Goal: Information Seeking & Learning: Learn about a topic

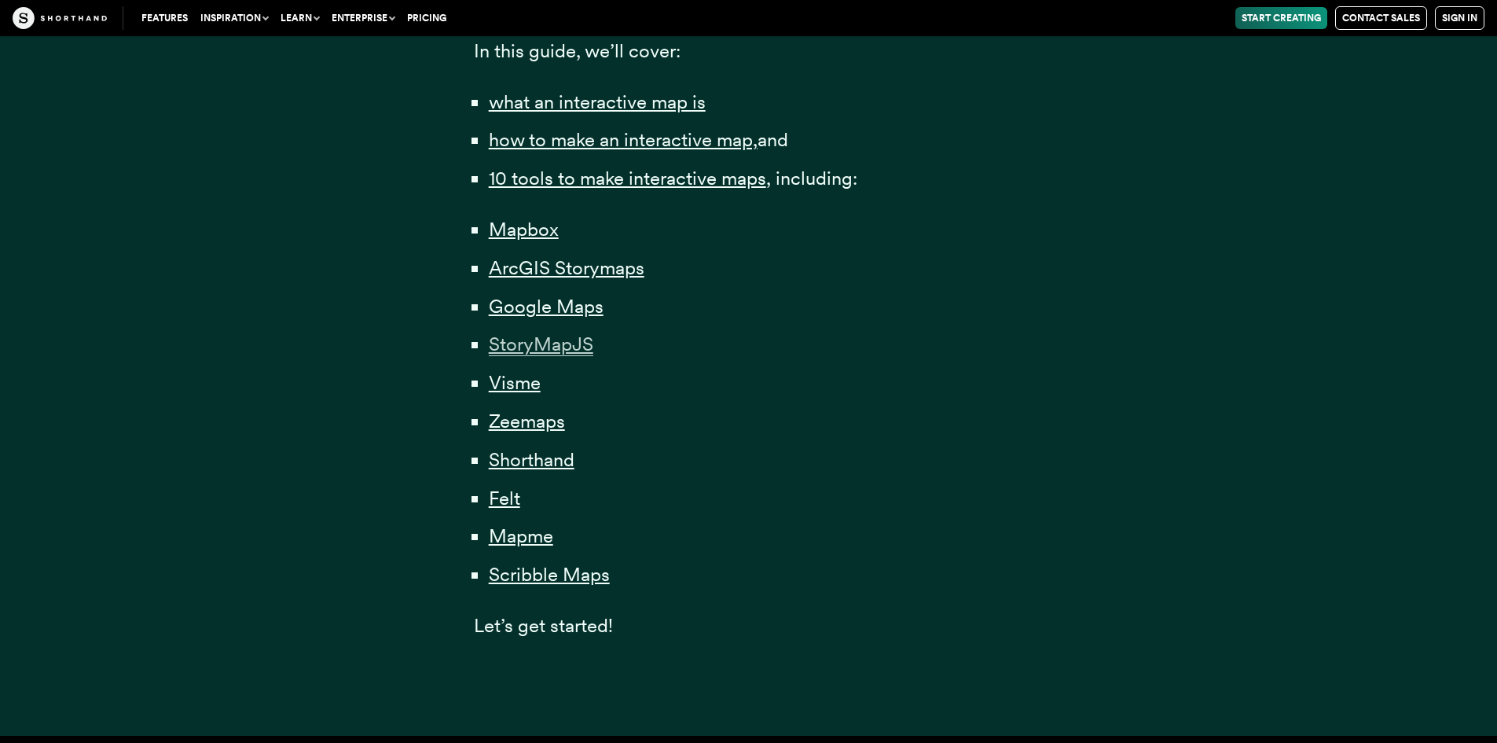
click at [540, 345] on span "StoryMapJS" at bounding box center [541, 344] width 105 height 24
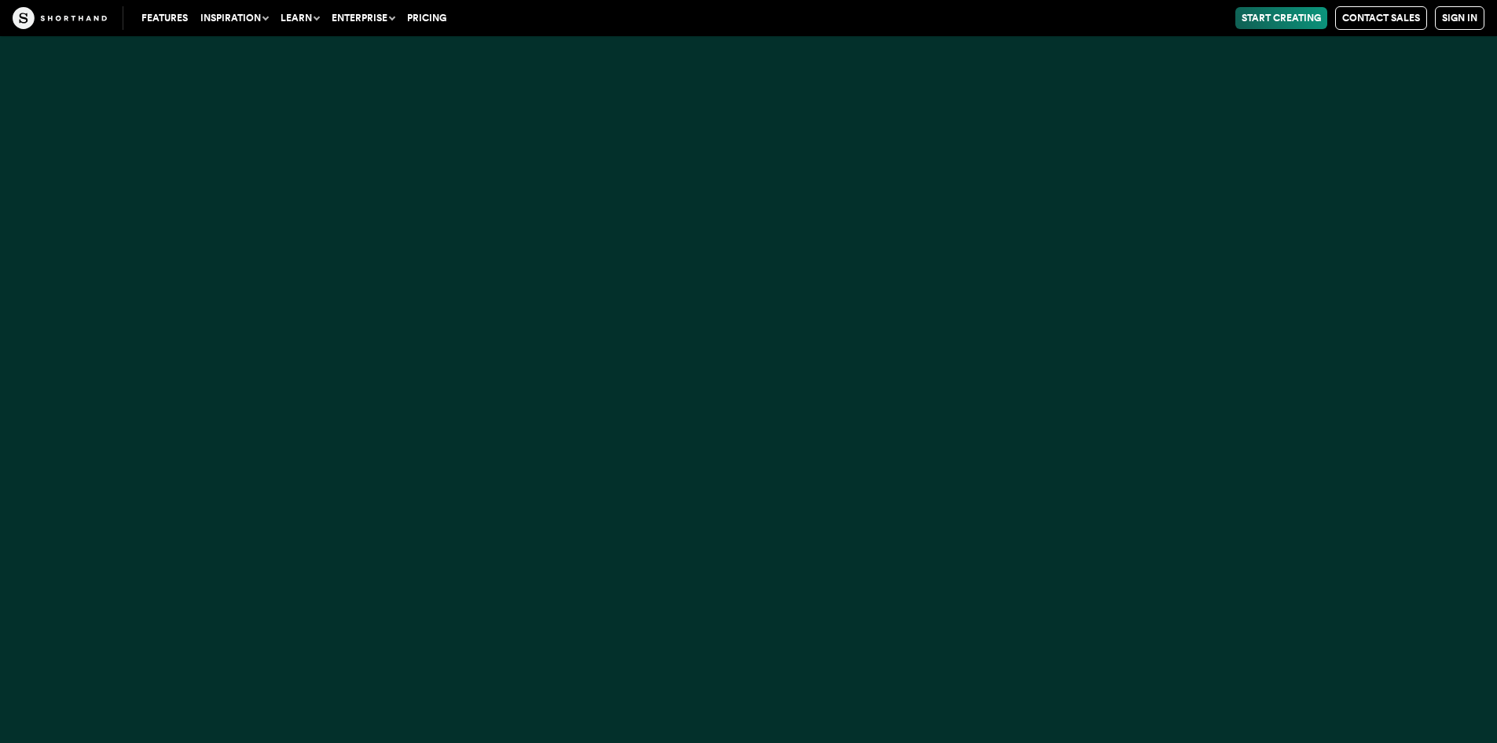
scroll to position [18047, 0]
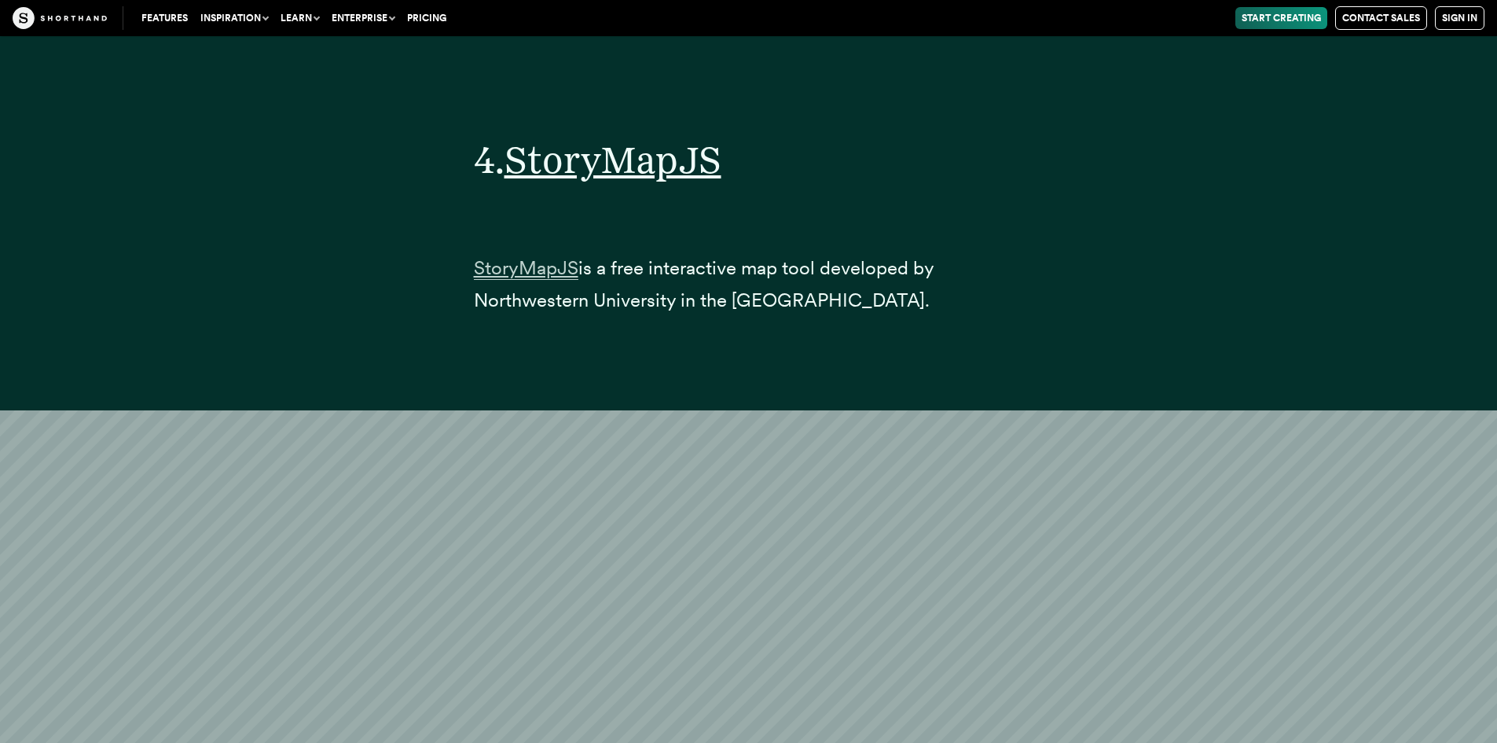
click at [530, 260] on span "StoryMapJS" at bounding box center [526, 268] width 105 height 24
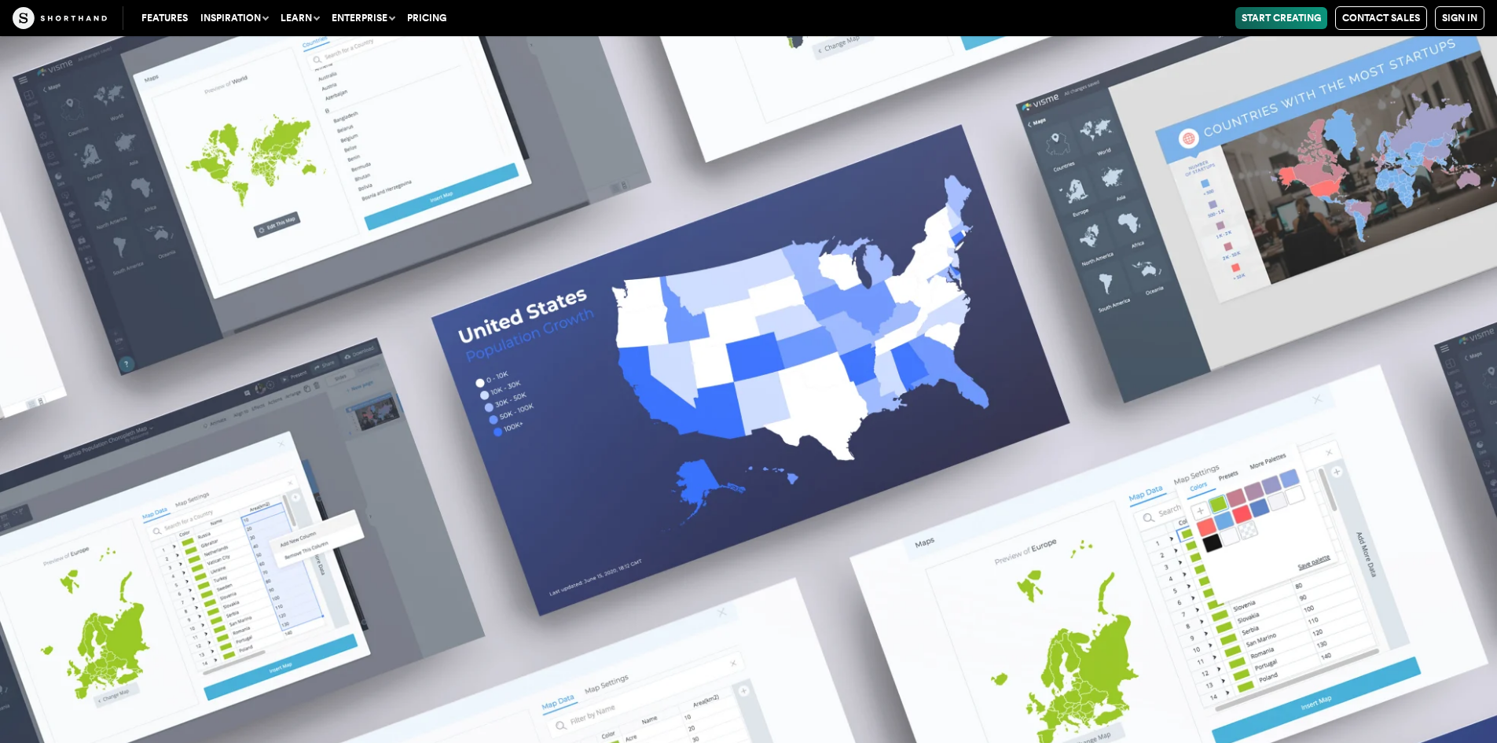
scroll to position [22212, 0]
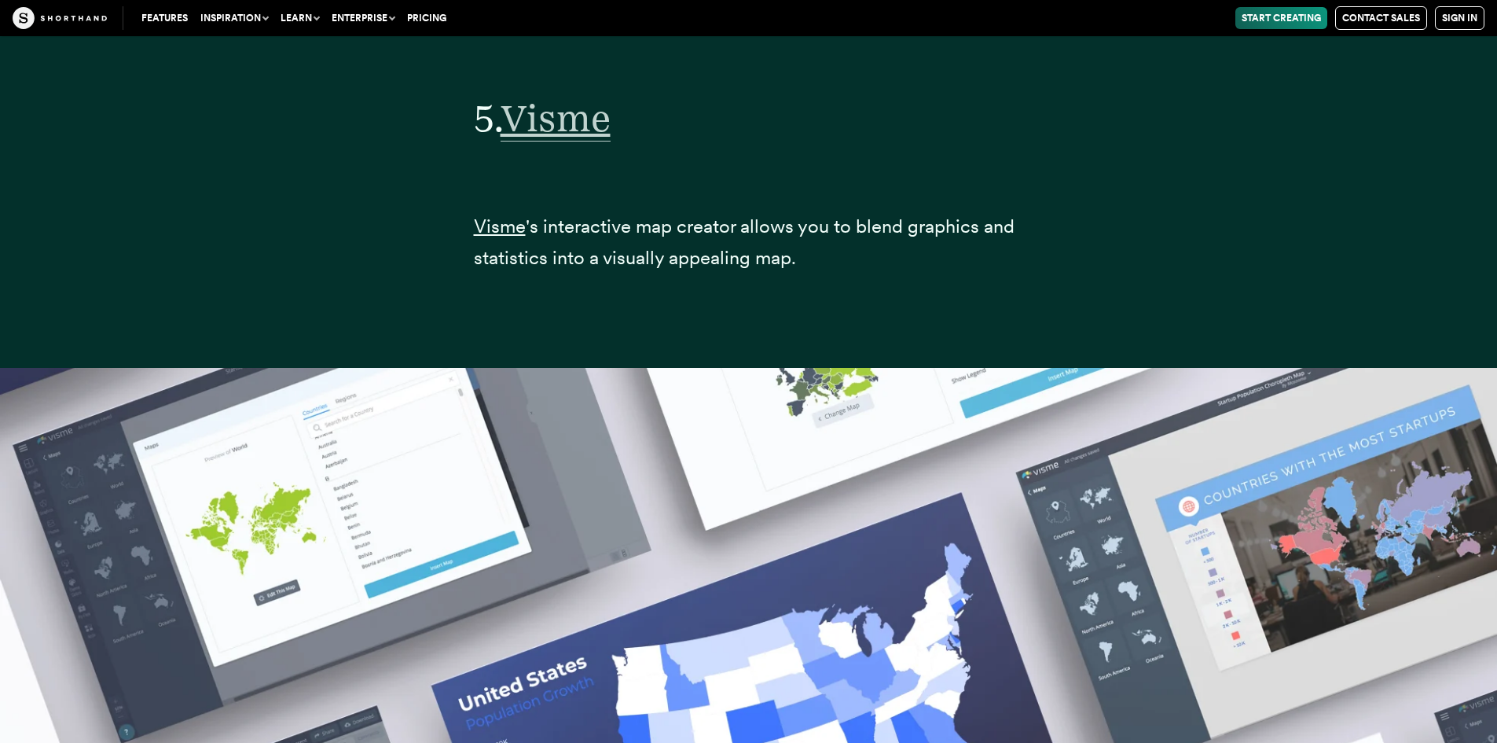
click at [575, 111] on span "Visme" at bounding box center [556, 118] width 110 height 46
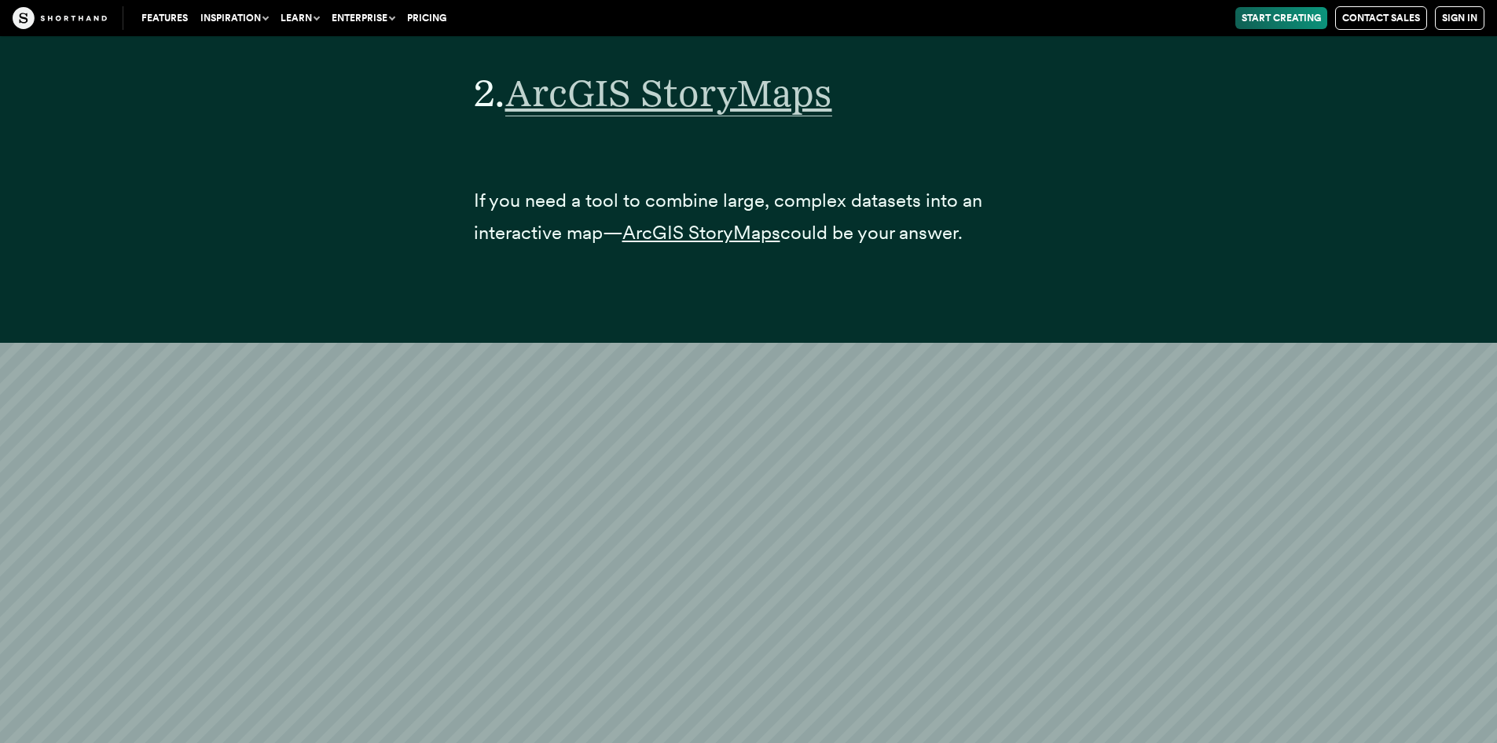
click at [716, 116] on span "ArcGIS StoryMaps" at bounding box center [668, 93] width 327 height 46
